Goal: Navigation & Orientation: Find specific page/section

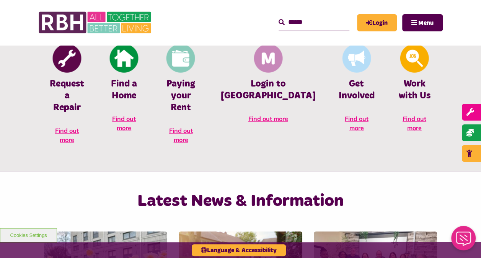
scroll to position [344, 0]
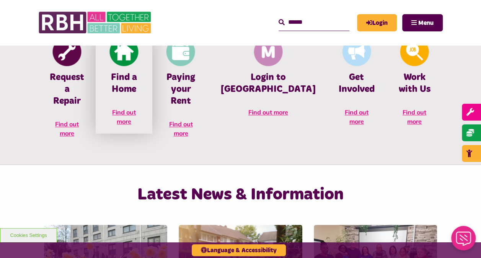
click at [131, 111] on span "Find out more" at bounding box center [124, 116] width 24 height 17
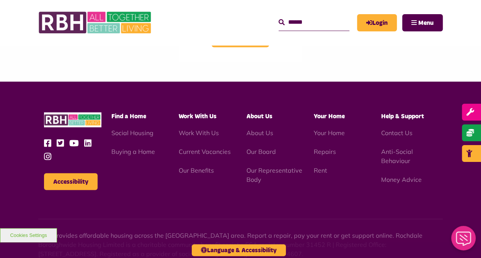
scroll to position [688, 0]
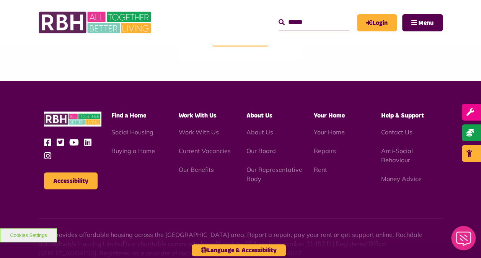
click at [128, 127] on div "Find a Home Social Housing Buying a Home" at bounding box center [139, 133] width 67 height 44
click at [128, 130] on link "Social Housing" at bounding box center [132, 132] width 42 height 8
